Goal: Transaction & Acquisition: Purchase product/service

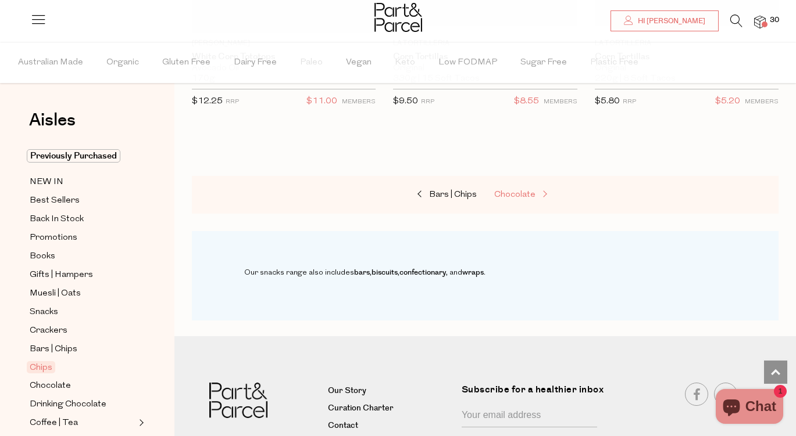
click at [516, 191] on span "Chocolate" at bounding box center [514, 195] width 41 height 9
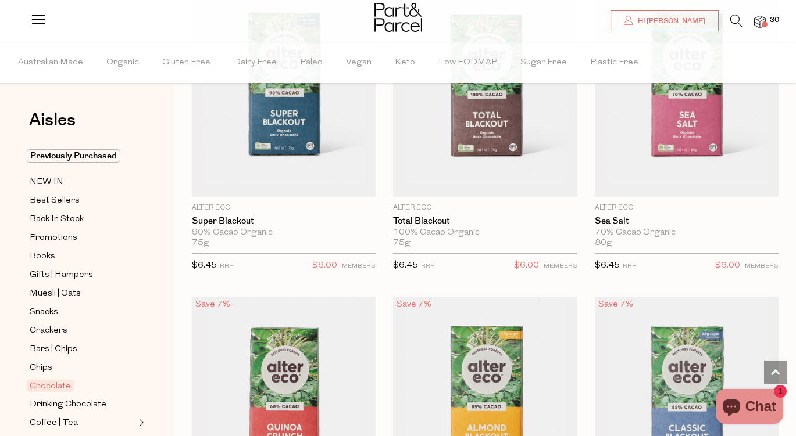
scroll to position [2125, 0]
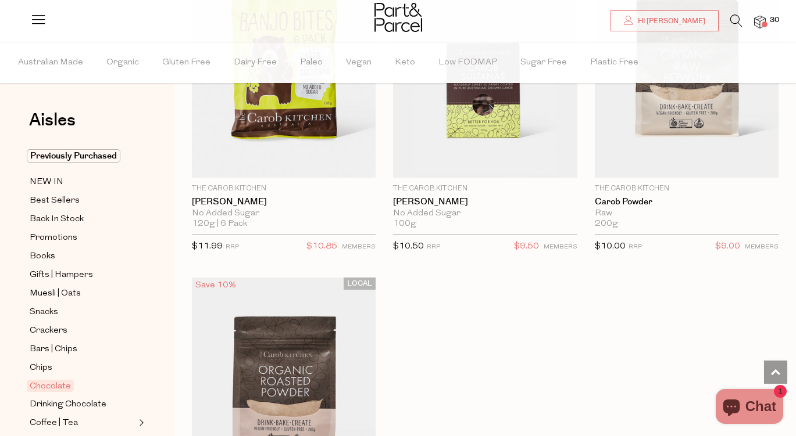
scroll to position [5943, 0]
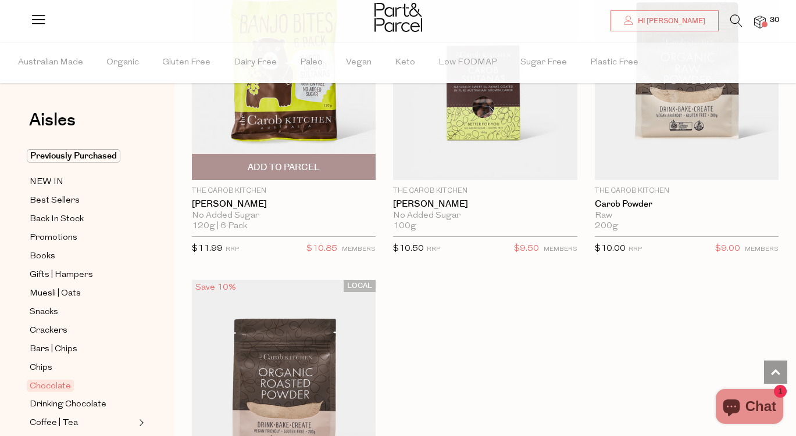
click at [307, 162] on span "Add To Parcel" at bounding box center [284, 168] width 72 height 12
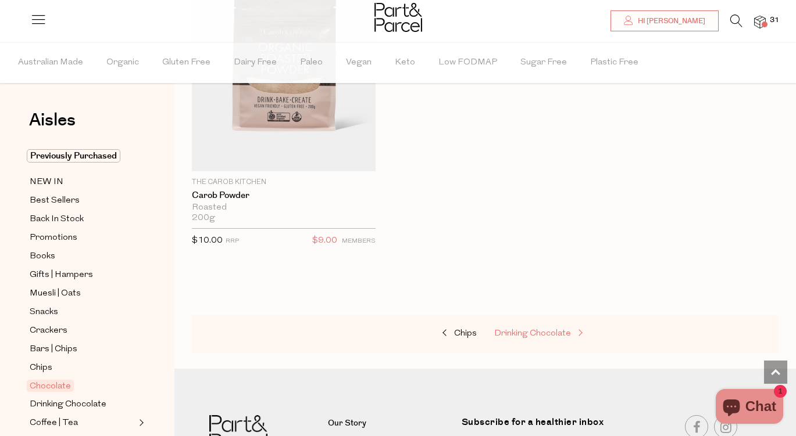
click at [522, 330] on span "Drinking Chocolate" at bounding box center [532, 334] width 77 height 9
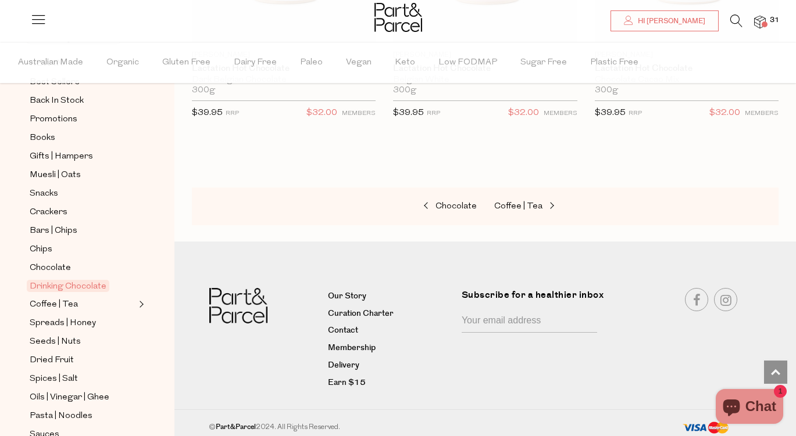
scroll to position [120, 0]
click at [83, 318] on span "Spreads | Honey" at bounding box center [63, 323] width 66 height 14
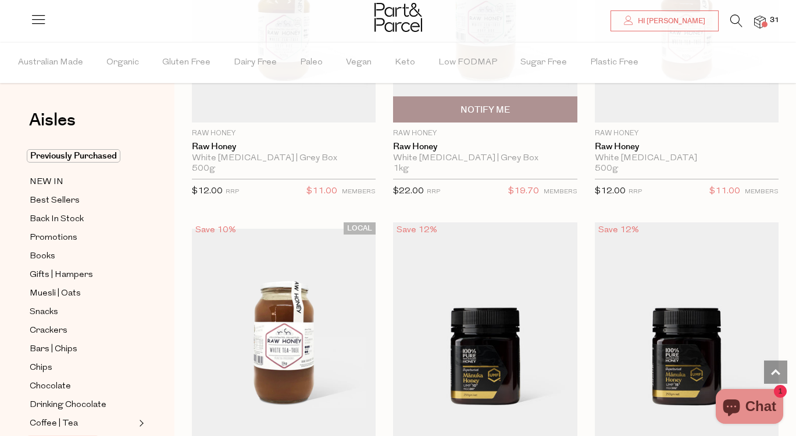
scroll to position [4490, 0]
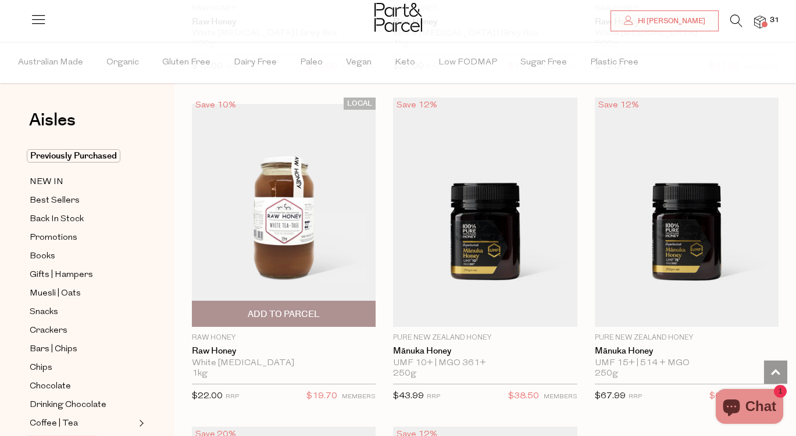
click at [293, 309] on span "Add To Parcel" at bounding box center [284, 315] width 72 height 12
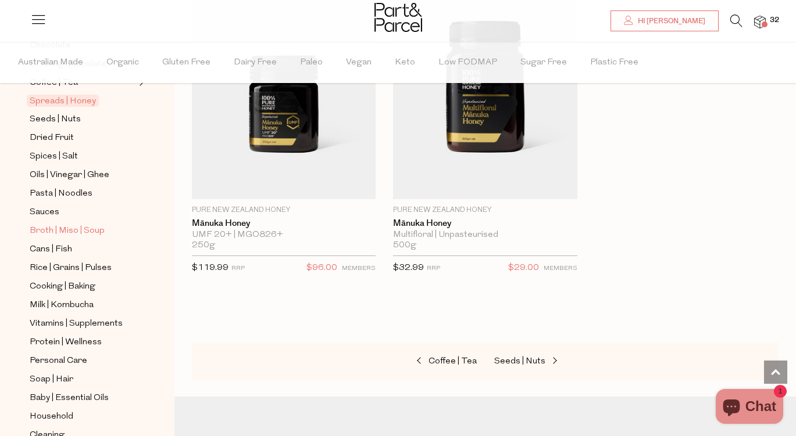
scroll to position [345, 0]
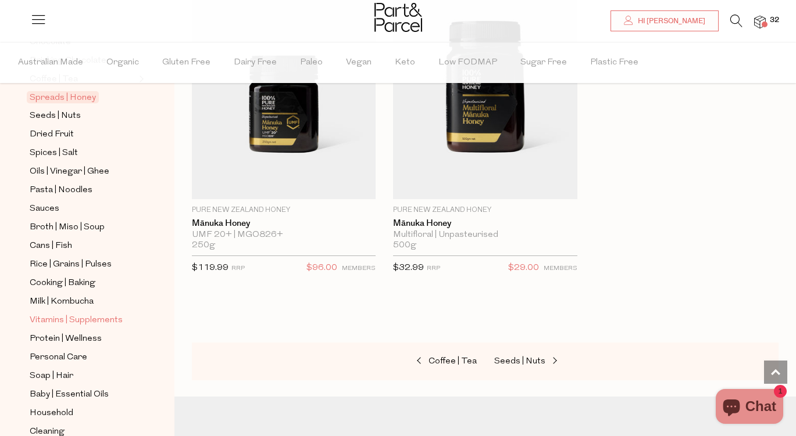
click at [67, 318] on span "Vitamins | Supplements" at bounding box center [76, 321] width 93 height 14
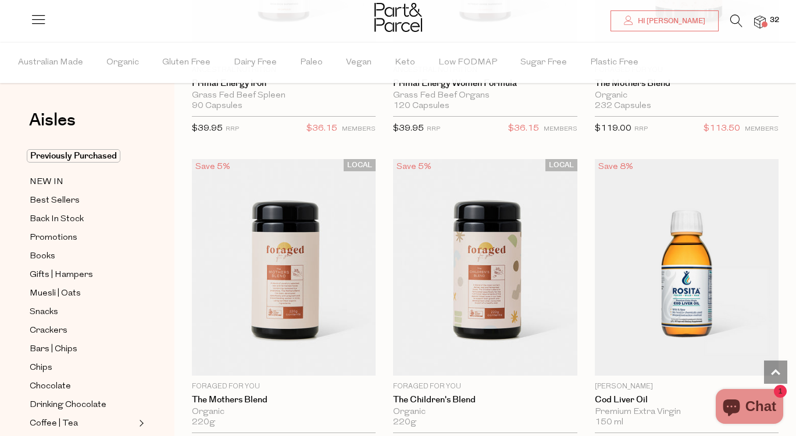
scroll to position [4144, 0]
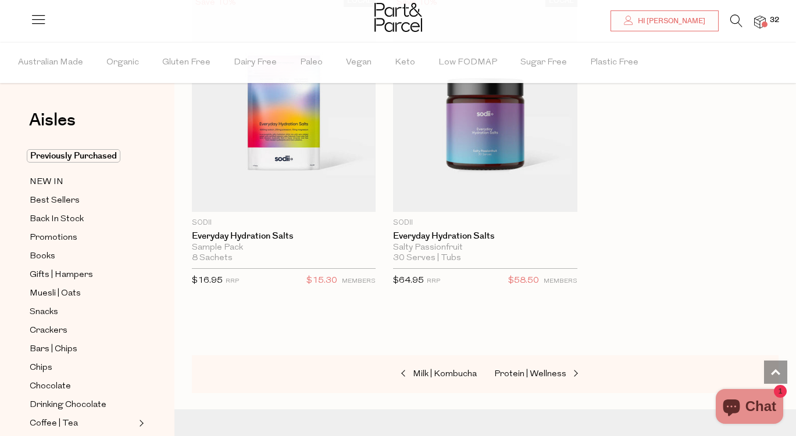
scroll to position [6203, 0]
click at [522, 370] on span "Protein | Wellness" at bounding box center [530, 374] width 72 height 9
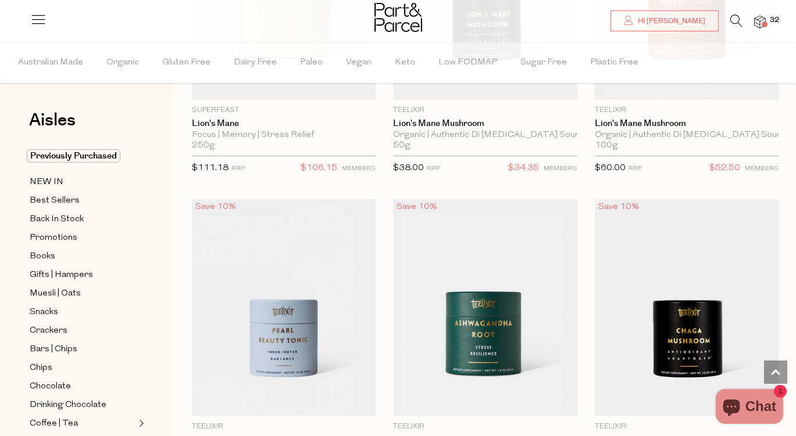
scroll to position [4183, 0]
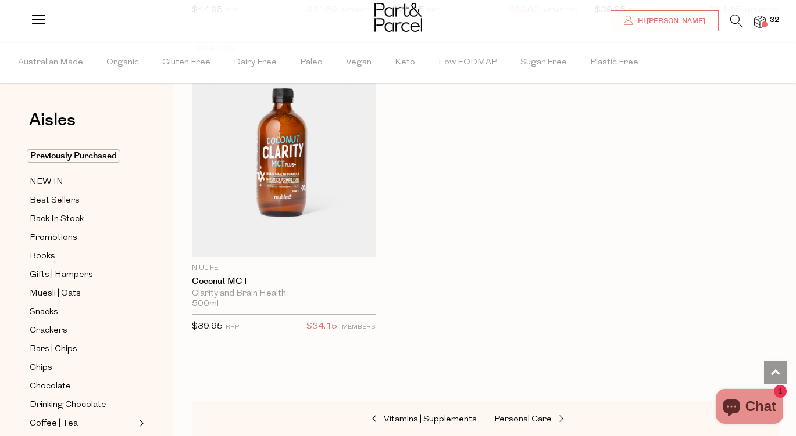
scroll to position [8706, 0]
click at [546, 414] on span "Personal Care" at bounding box center [523, 418] width 58 height 9
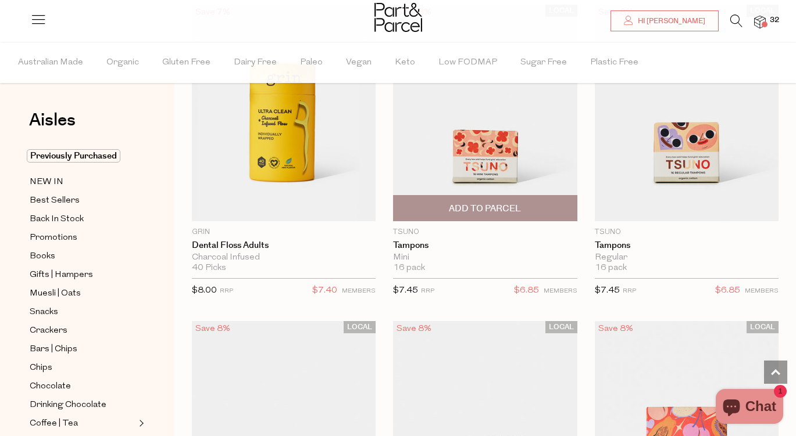
scroll to position [3648, 0]
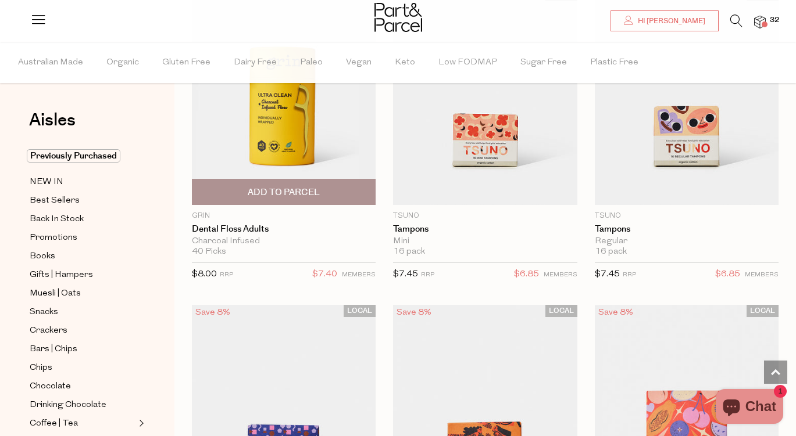
click at [271, 187] on span "Add To Parcel" at bounding box center [284, 193] width 72 height 12
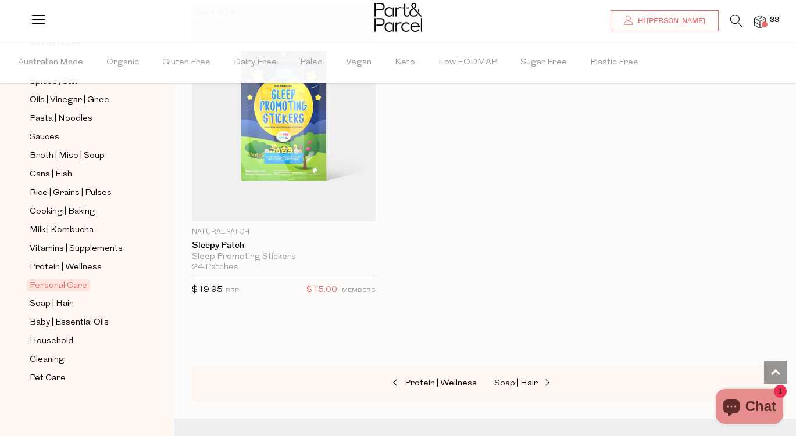
scroll to position [8731, 0]
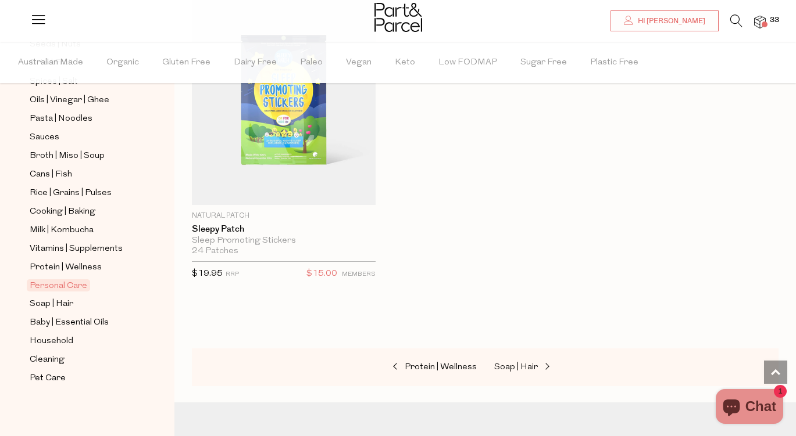
click at [763, 13] on div at bounding box center [398, 19] width 796 height 38
click at [758, 22] on img at bounding box center [760, 22] width 12 height 13
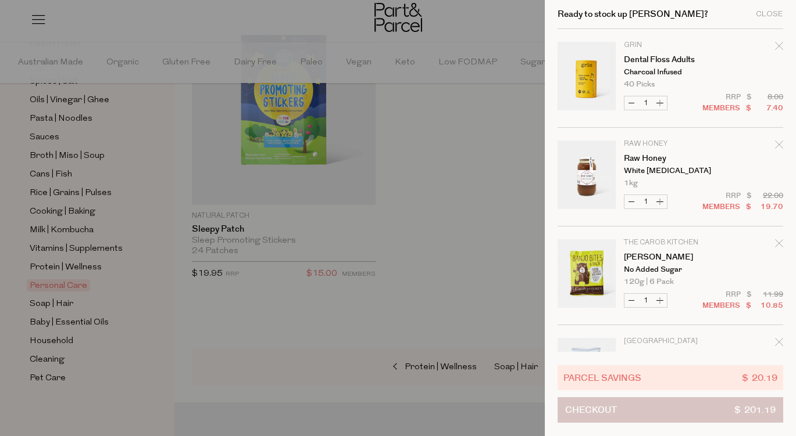
click at [689, 408] on button "Checkout $ 201.19" at bounding box center [669, 411] width 225 height 26
